Goal: Transaction & Acquisition: Purchase product/service

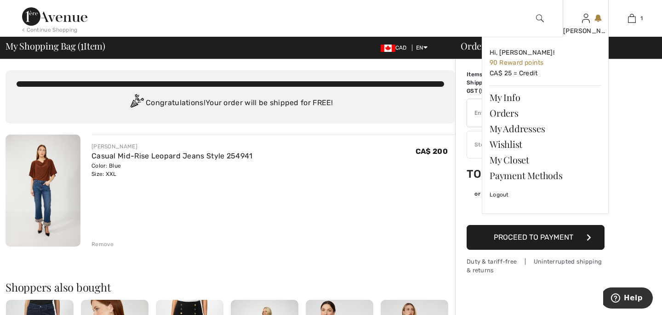
click at [591, 24] on div "margaret Hi, margaret! 90 Reward points CA$ 25 = Credit My Info Orders My Addre…" at bounding box center [585, 18] width 46 height 37
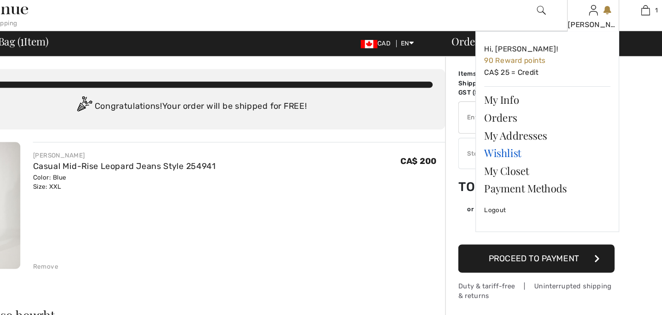
click at [508, 142] on link "Wishlist" at bounding box center [544, 144] width 111 height 16
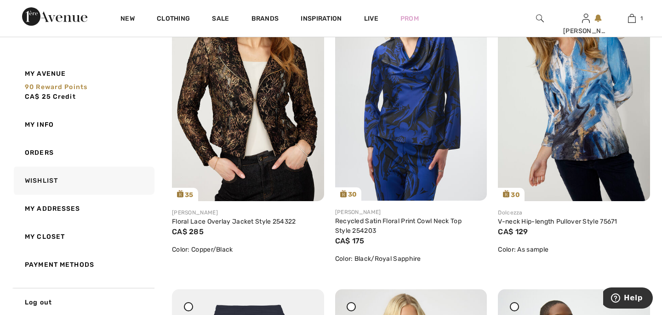
scroll to position [869, 0]
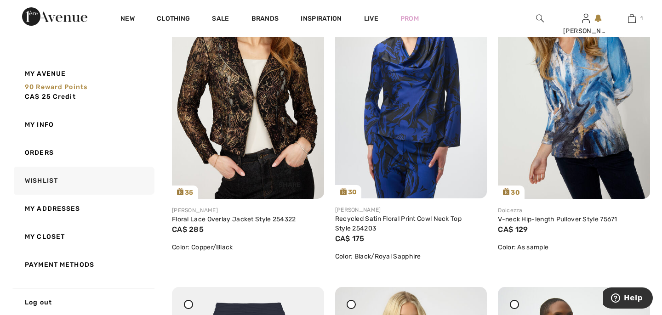
click at [278, 125] on img at bounding box center [248, 85] width 152 height 228
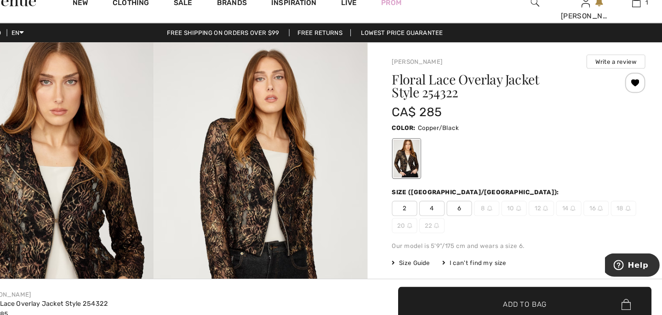
click at [423, 217] on span "20" at bounding box center [421, 221] width 23 height 14
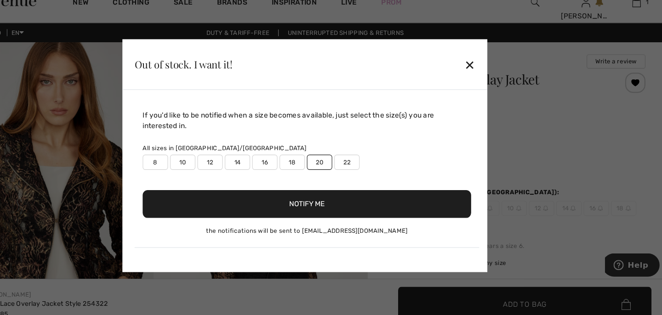
click at [386, 197] on button "Notify Me" at bounding box center [333, 201] width 298 height 25
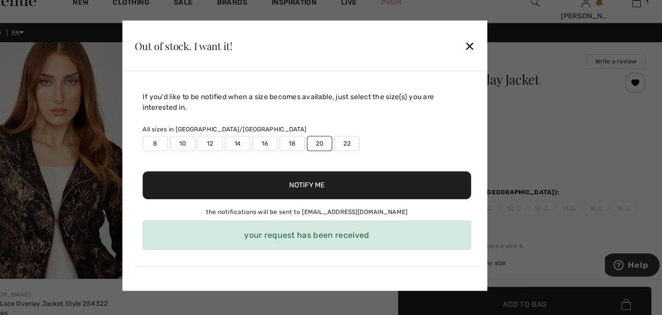
click at [485, 56] on div "✕" at bounding box center [481, 57] width 10 height 19
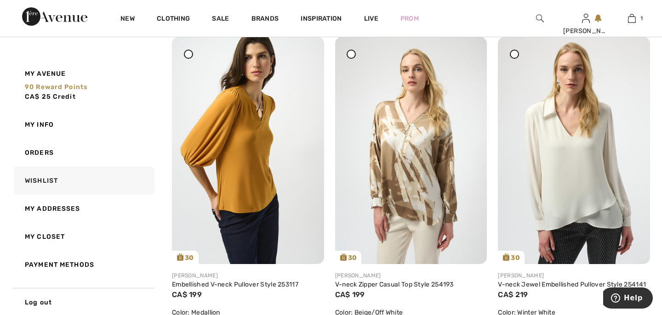
scroll to position [1745, 0]
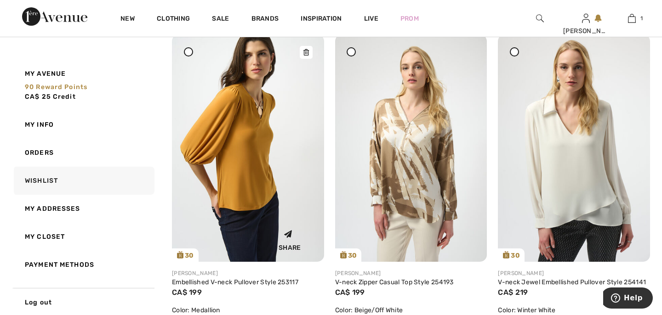
click at [256, 156] on img at bounding box center [248, 147] width 152 height 227
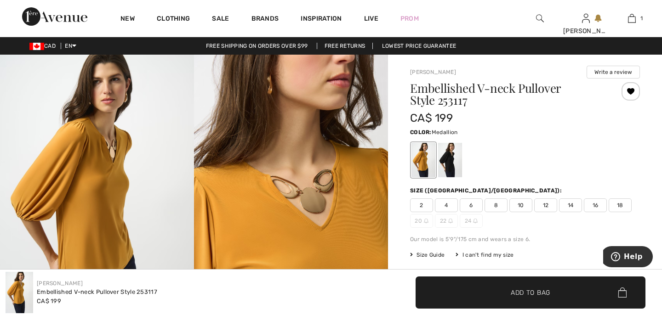
click at [615, 204] on span "18" at bounding box center [619, 206] width 23 height 14
click at [538, 282] on span "✔ Added to Bag Add to Bag" at bounding box center [530, 293] width 230 height 32
click at [356, 289] on div "✔ Added to Bag Add to Bag" at bounding box center [496, 293] width 320 height 32
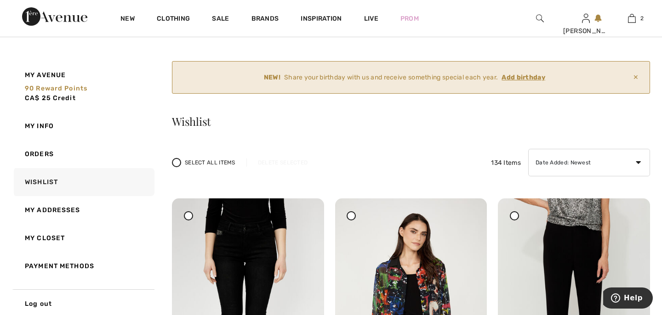
scroll to position [18, 0]
click at [519, 76] on ins "Add birthday" at bounding box center [523, 77] width 44 height 8
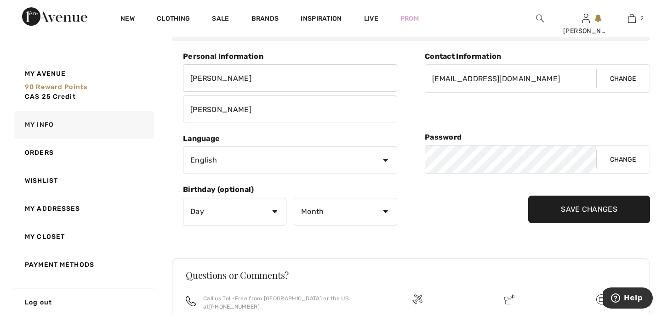
scroll to position [136, 0]
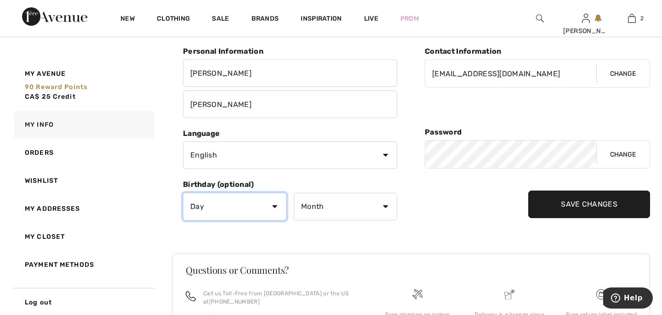
click at [277, 206] on select "Day 1 2 3 4 5 6 7 8 9 10 11 12 13 14 15 16 17 18 19 20 21 22 23 24 25 26 27 28 …" at bounding box center [234, 207] width 103 height 28
select select "16"
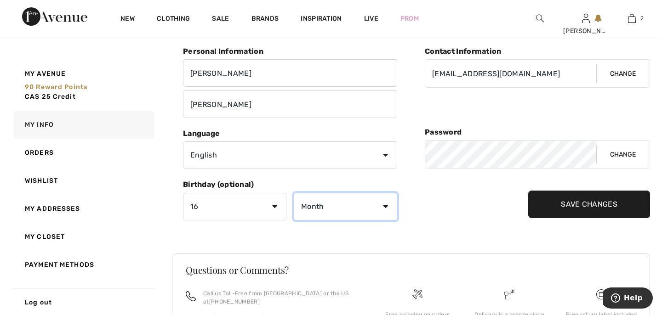
click at [303, 203] on select "Month January February March April May June July August September October Novem…" at bounding box center [345, 207] width 103 height 28
select select "3"
click at [533, 198] on input "Save Changes" at bounding box center [589, 205] width 122 height 28
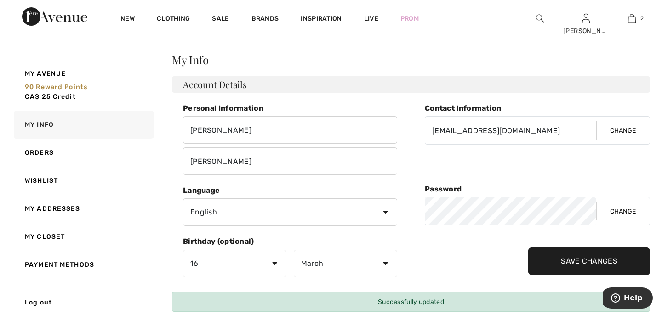
scroll to position [0, 0]
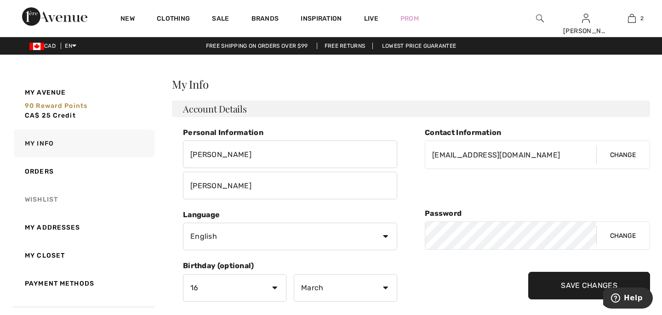
click at [54, 200] on link "Wishlist" at bounding box center [83, 200] width 142 height 28
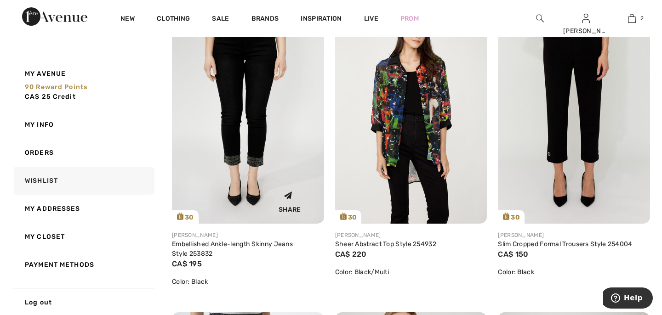
scroll to position [162, 0]
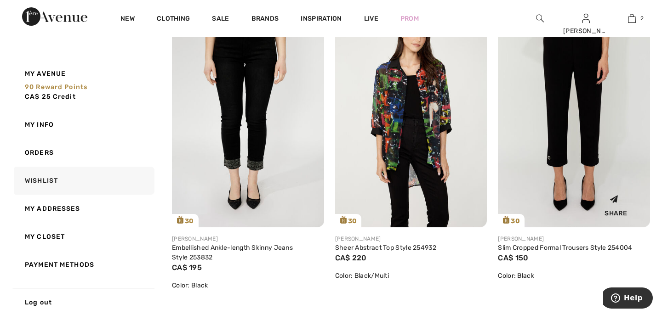
click at [560, 153] on img at bounding box center [574, 114] width 152 height 228
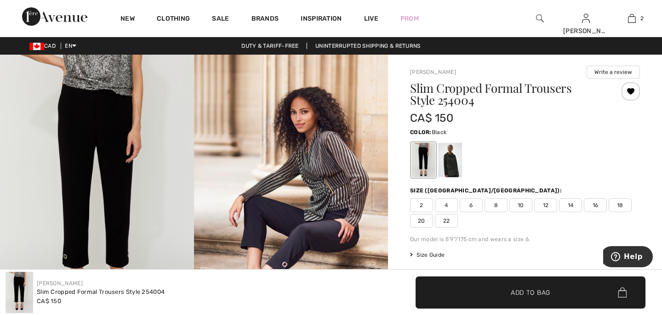
click at [623, 206] on span "18" at bounding box center [619, 206] width 23 height 14
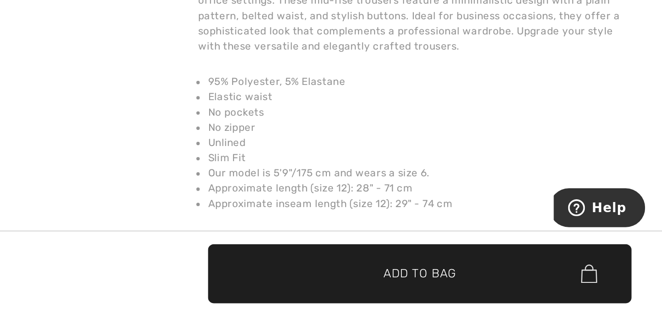
scroll to position [513, 0]
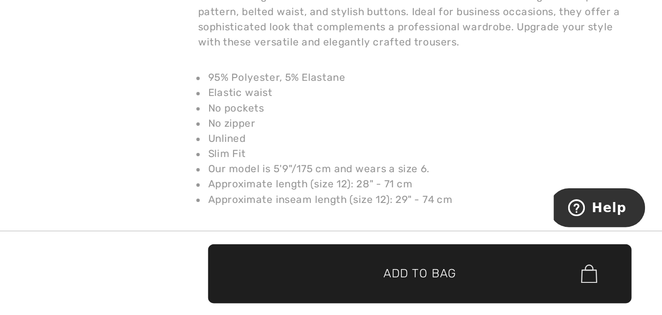
click at [582, 290] on span "✔ Added to Bag Add to Bag" at bounding box center [530, 293] width 230 height 32
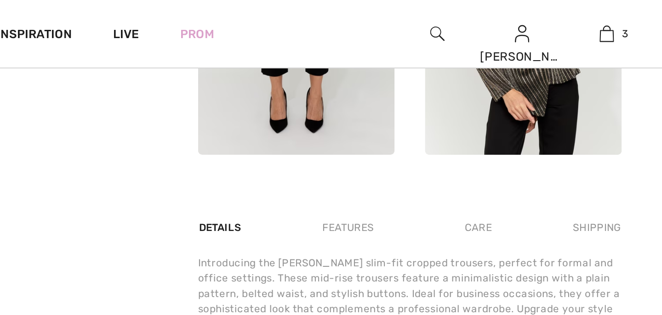
scroll to position [62, 0]
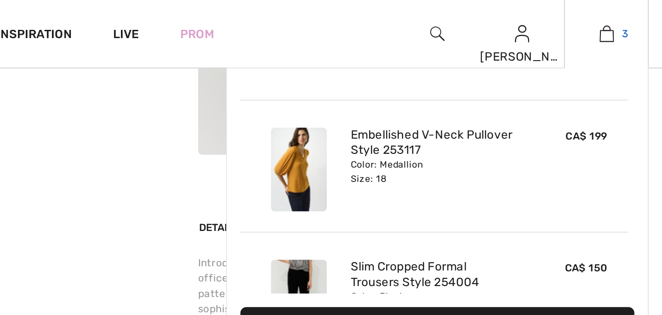
click at [629, 23] on img at bounding box center [632, 18] width 8 height 11
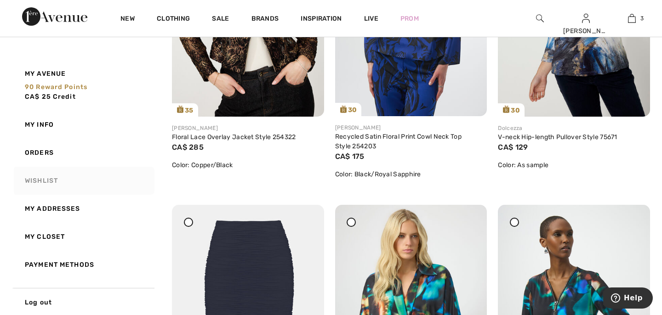
scroll to position [911, 0]
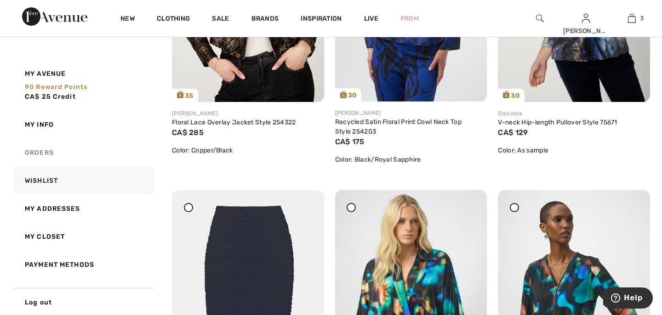
click at [46, 150] on link "Orders" at bounding box center [83, 153] width 142 height 28
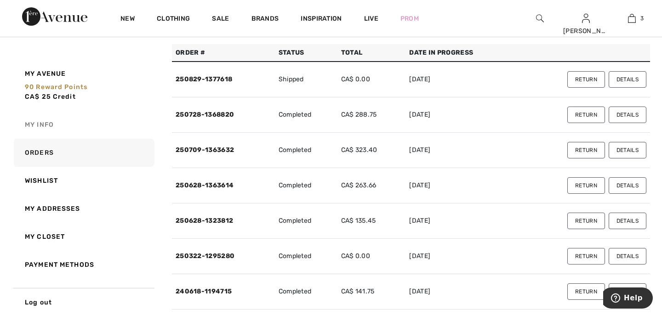
scroll to position [0, 0]
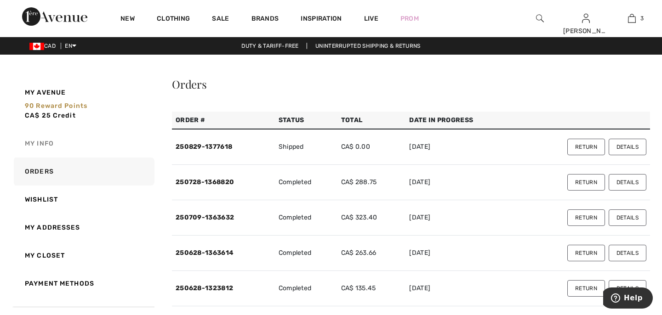
click at [43, 141] on link "My Info" at bounding box center [83, 144] width 142 height 28
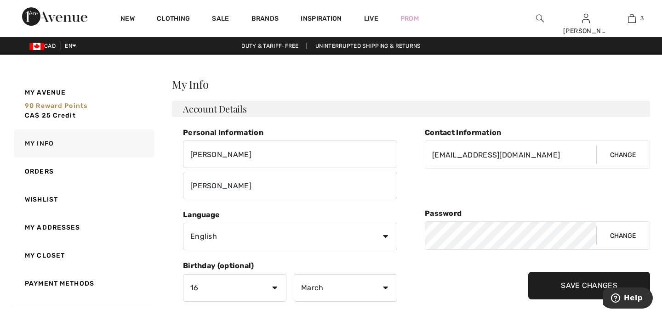
click at [129, 3] on div "New" at bounding box center [127, 18] width 36 height 37
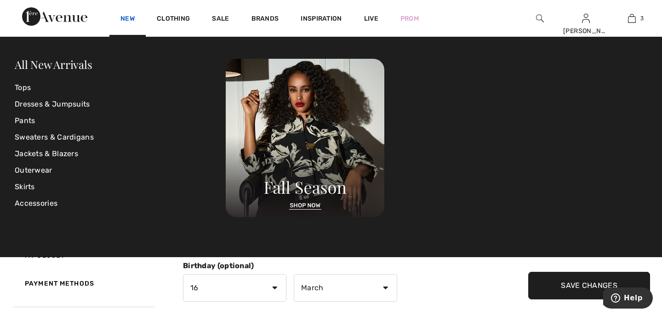
click at [125, 15] on link "New" at bounding box center [127, 20] width 14 height 10
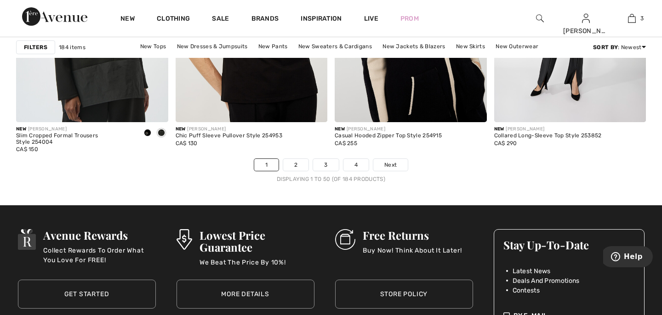
scroll to position [4147, 0]
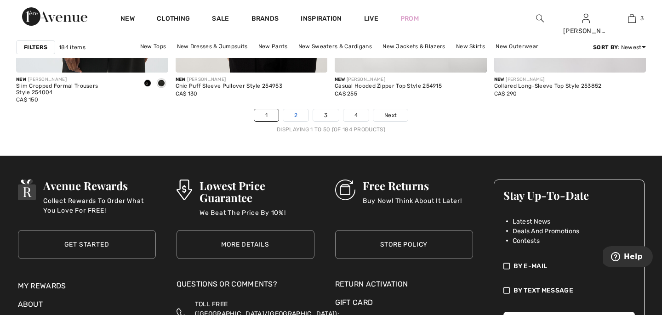
click at [298, 119] on link "2" at bounding box center [295, 115] width 25 height 12
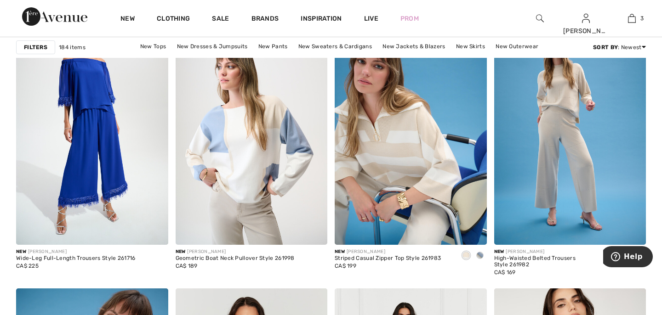
scroll to position [3708, 0]
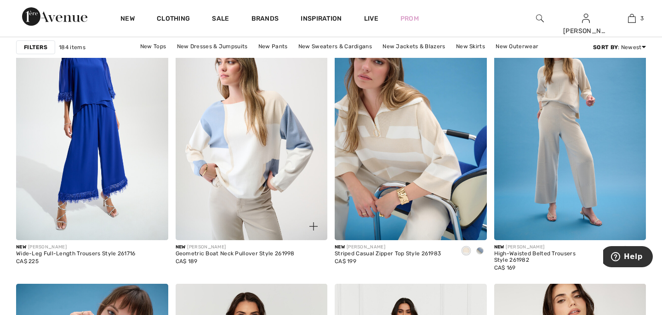
click at [267, 140] on img at bounding box center [252, 126] width 152 height 228
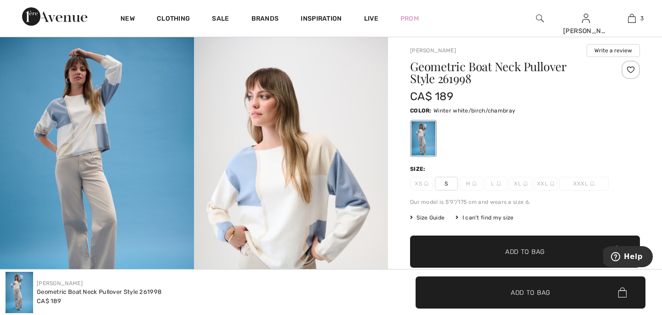
scroll to position [23, 0]
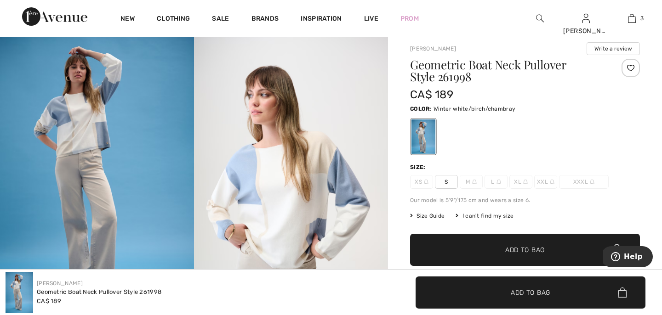
click at [519, 178] on span "XL" at bounding box center [520, 182] width 23 height 14
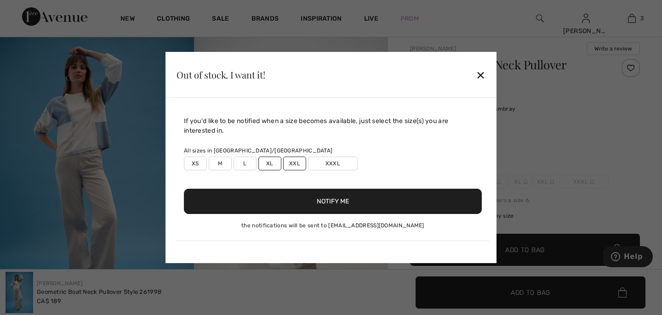
click at [292, 191] on button "Notify Me" at bounding box center [333, 201] width 298 height 25
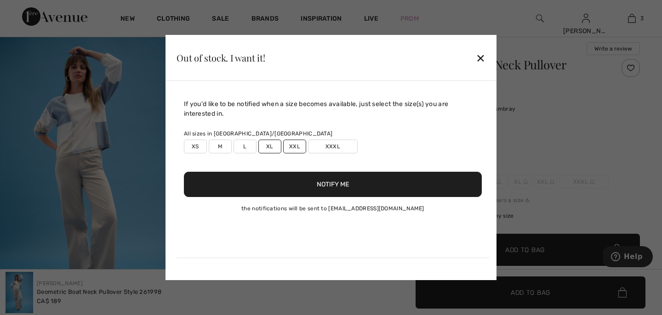
click at [485, 51] on div "Out of stock. I want it! ✕" at bounding box center [330, 58] width 331 height 46
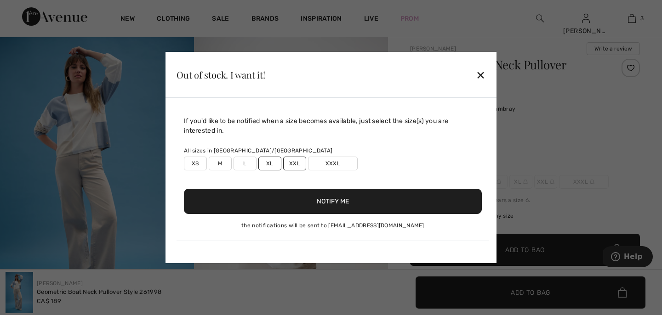
click at [480, 68] on div "✕" at bounding box center [481, 74] width 10 height 19
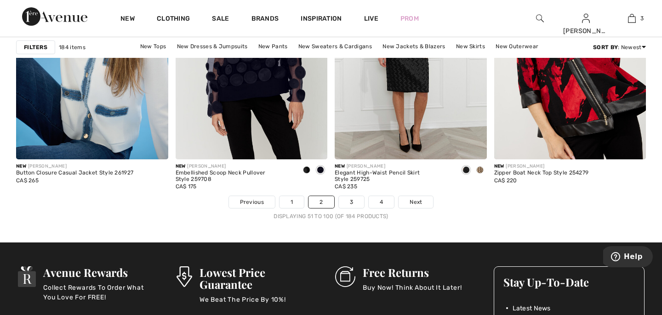
scroll to position [4061, 0]
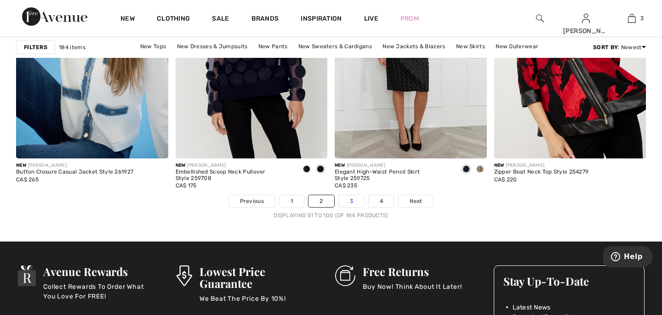
click at [349, 202] on link "3" at bounding box center [351, 201] width 25 height 12
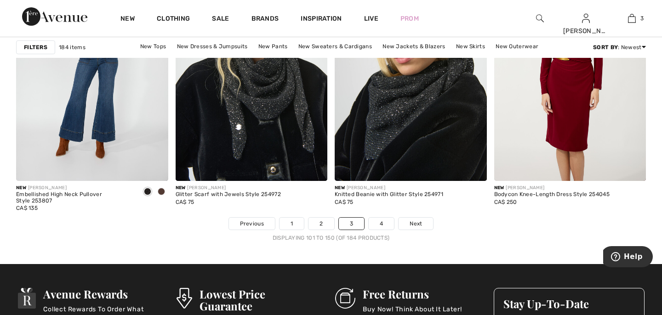
scroll to position [4042, 0]
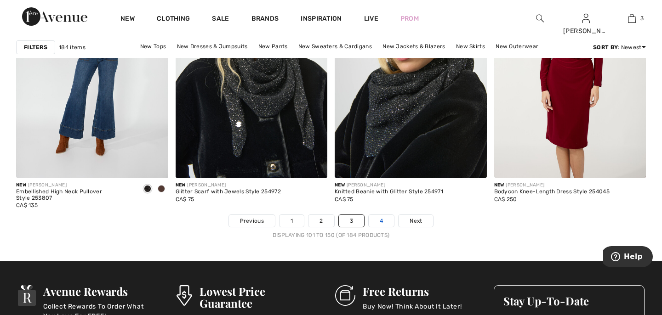
click at [376, 222] on link "4" at bounding box center [381, 221] width 25 height 12
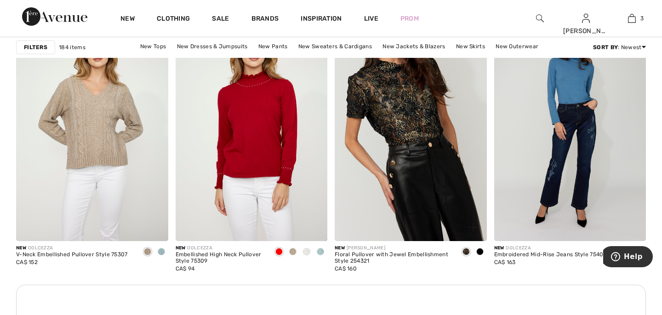
scroll to position [946, 0]
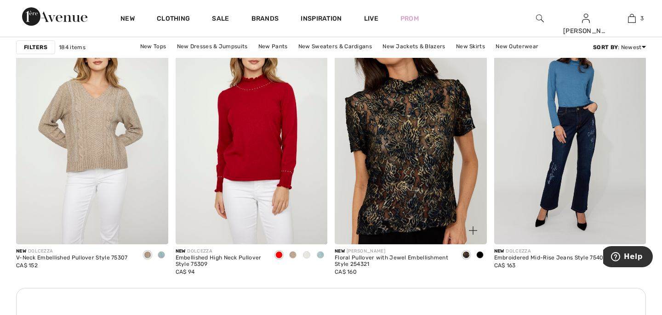
click at [427, 200] on img at bounding box center [411, 131] width 152 height 228
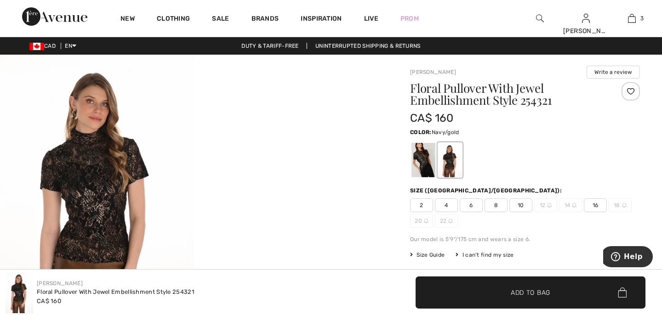
click at [421, 165] on div at bounding box center [423, 160] width 24 height 34
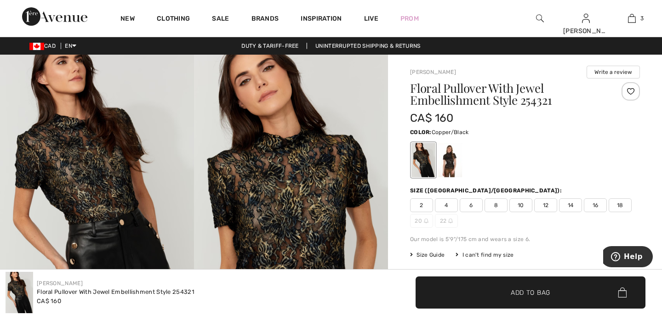
click at [451, 163] on div at bounding box center [450, 160] width 24 height 34
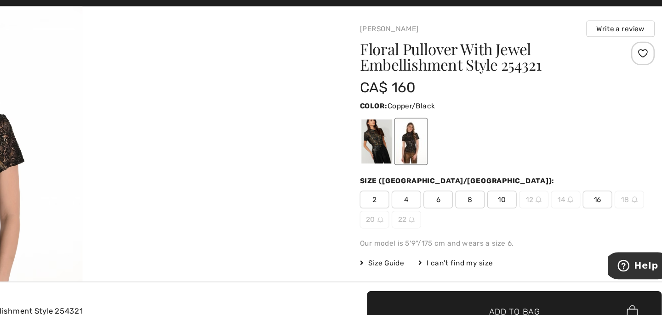
click at [421, 221] on span "20" at bounding box center [421, 221] width 23 height 14
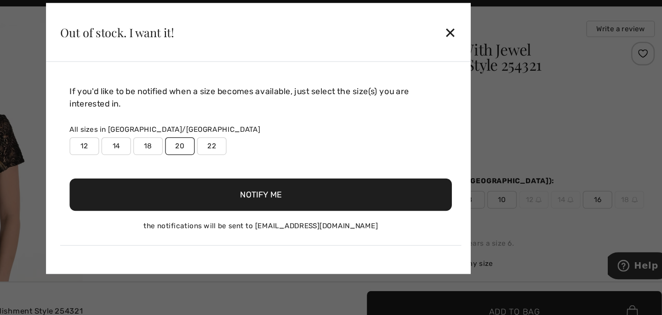
click at [410, 204] on button "Notify Me" at bounding box center [333, 201] width 298 height 25
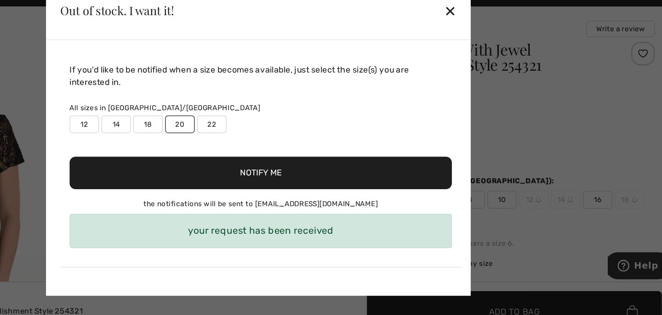
click at [481, 56] on div "✕" at bounding box center [481, 57] width 10 height 19
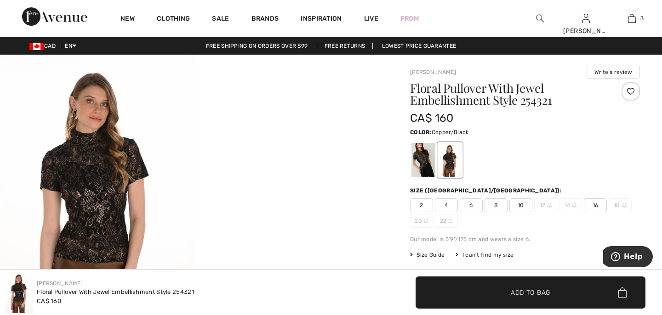
click at [179, 282] on div "[PERSON_NAME]" at bounding box center [116, 283] width 158 height 8
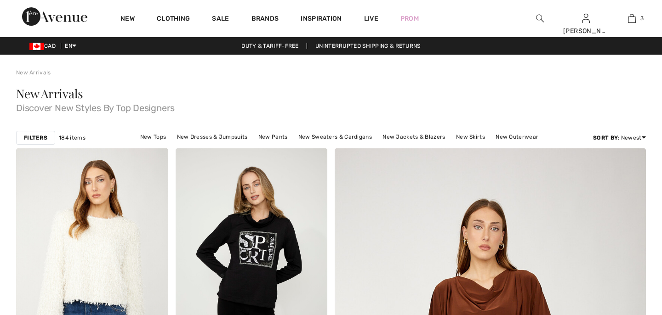
scroll to position [946, 0]
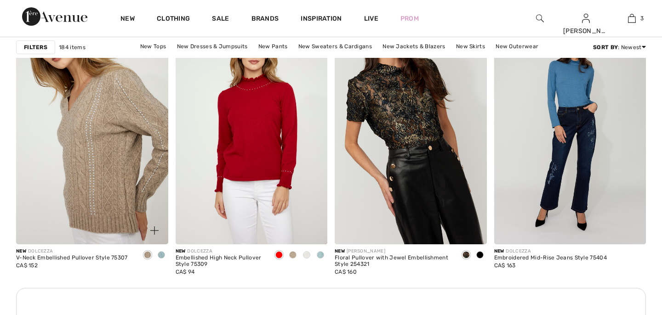
checkbox input "true"
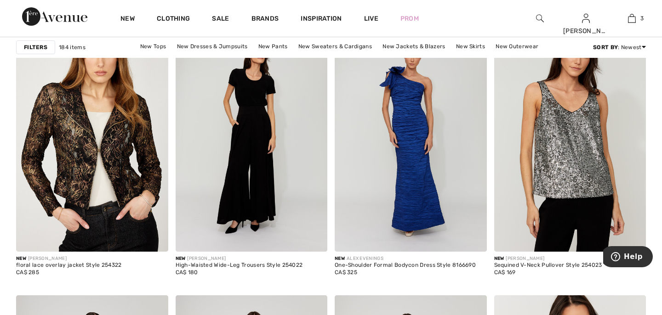
scroll to position [1587, 0]
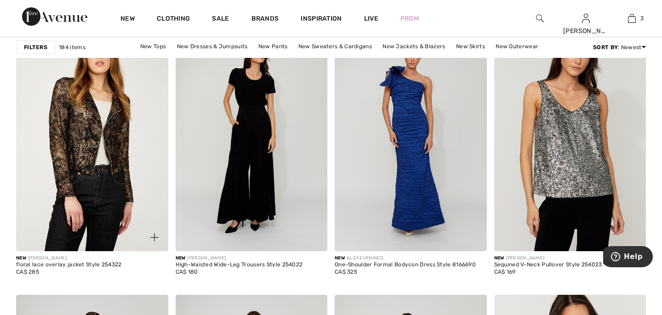
click at [71, 131] on img at bounding box center [92, 137] width 152 height 228
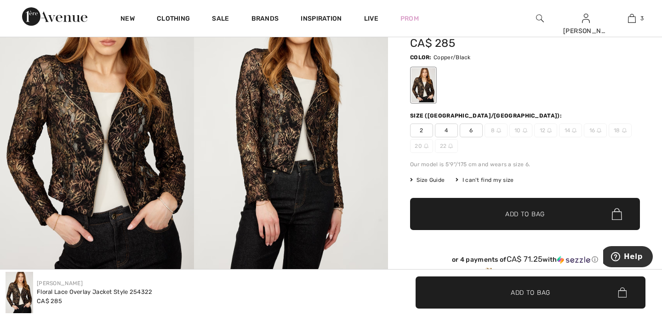
scroll to position [76, 0]
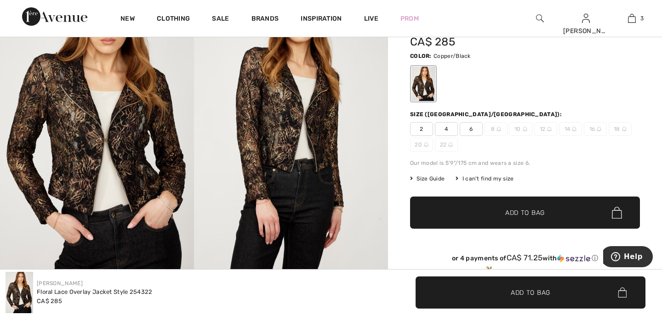
click at [588, 129] on span "16" at bounding box center [595, 129] width 23 height 14
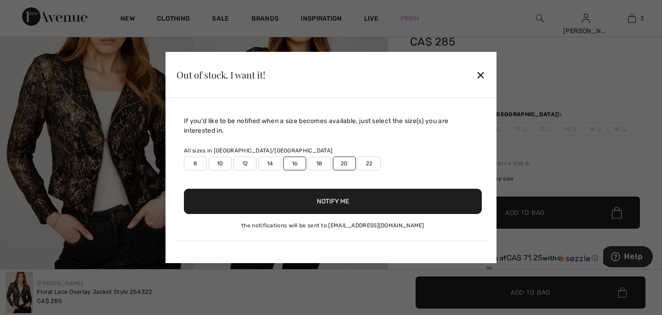
click at [340, 194] on button "Notify Me" at bounding box center [333, 201] width 298 height 25
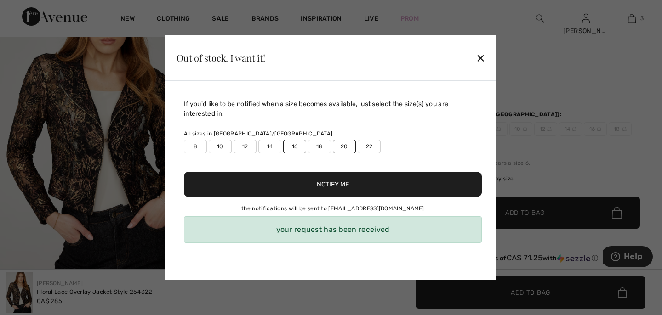
click at [478, 59] on div "✕" at bounding box center [481, 57] width 10 height 19
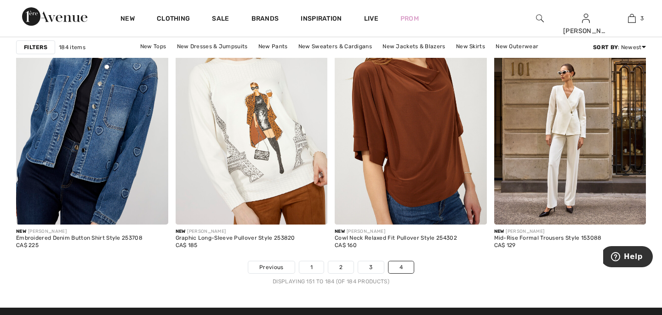
scroll to position [2806, 0]
